Goal: Transaction & Acquisition: Purchase product/service

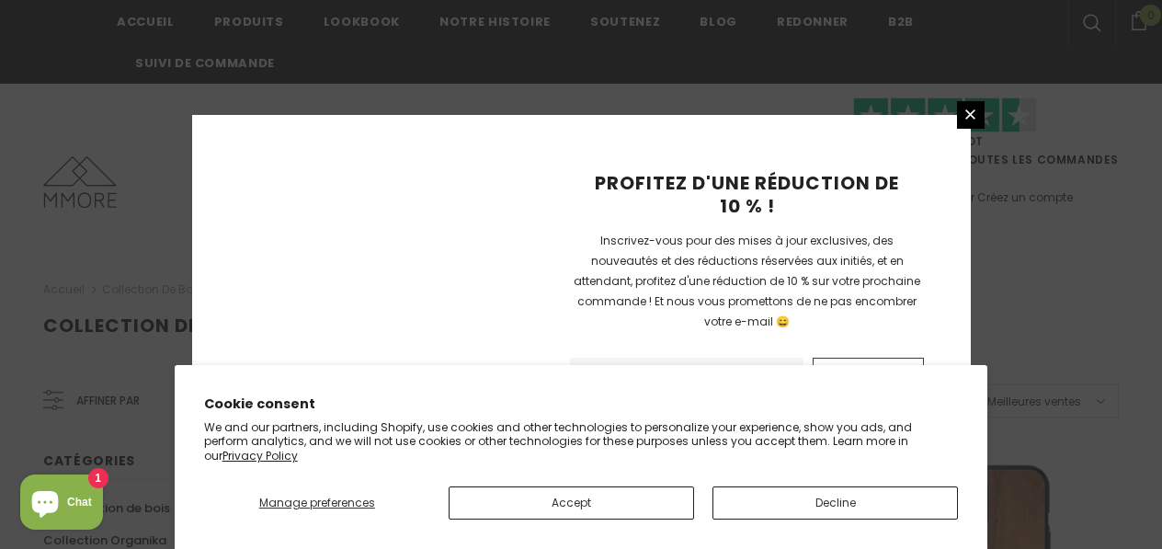
scroll to position [2397, 0]
